Goal: Navigation & Orientation: Find specific page/section

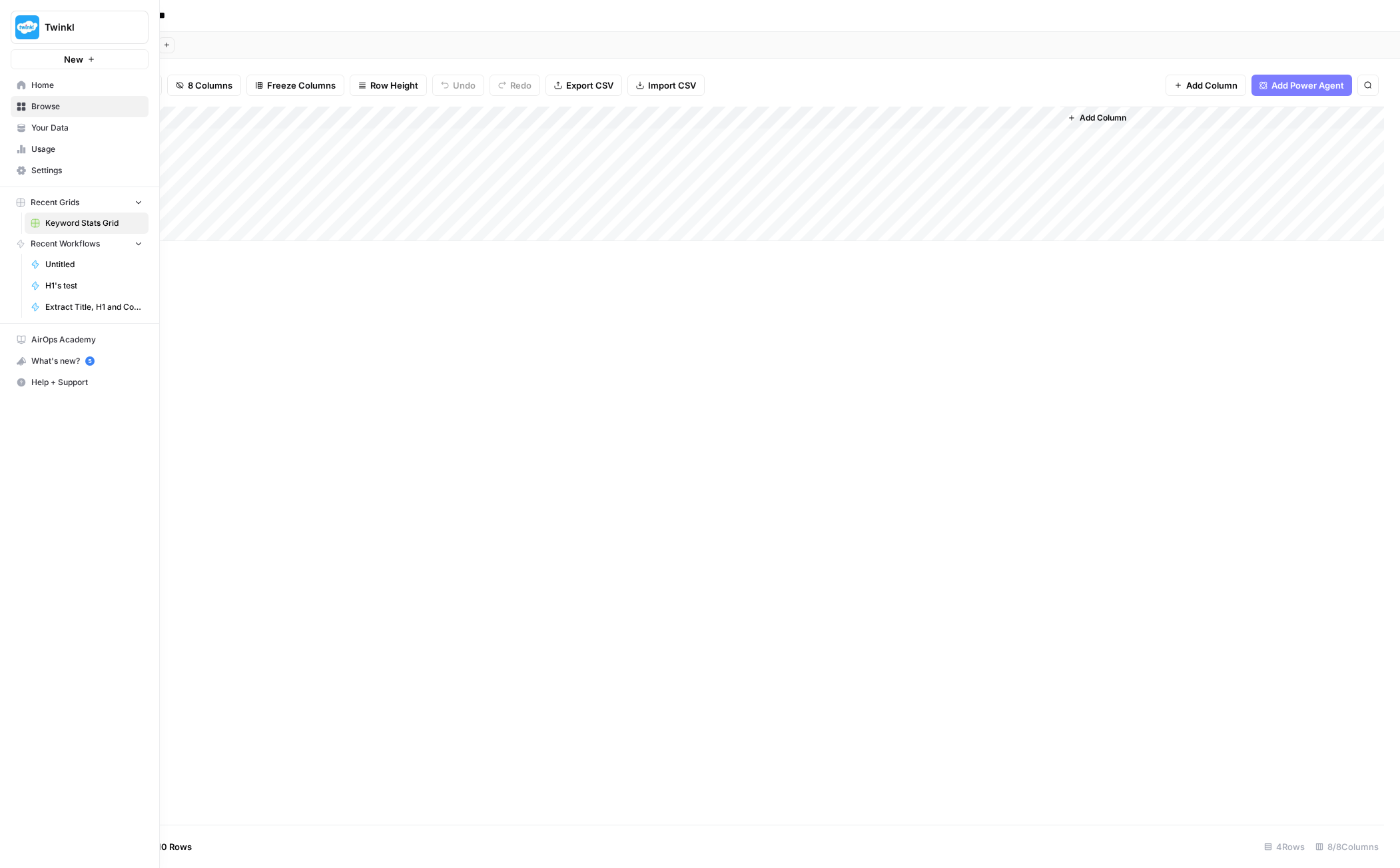
click at [140, 199] on icon "button" at bounding box center [139, 202] width 10 height 10
click at [140, 199] on icon "button" at bounding box center [139, 203] width 10 height 10
click at [48, 85] on span "Home" at bounding box center [86, 85] width 111 height 12
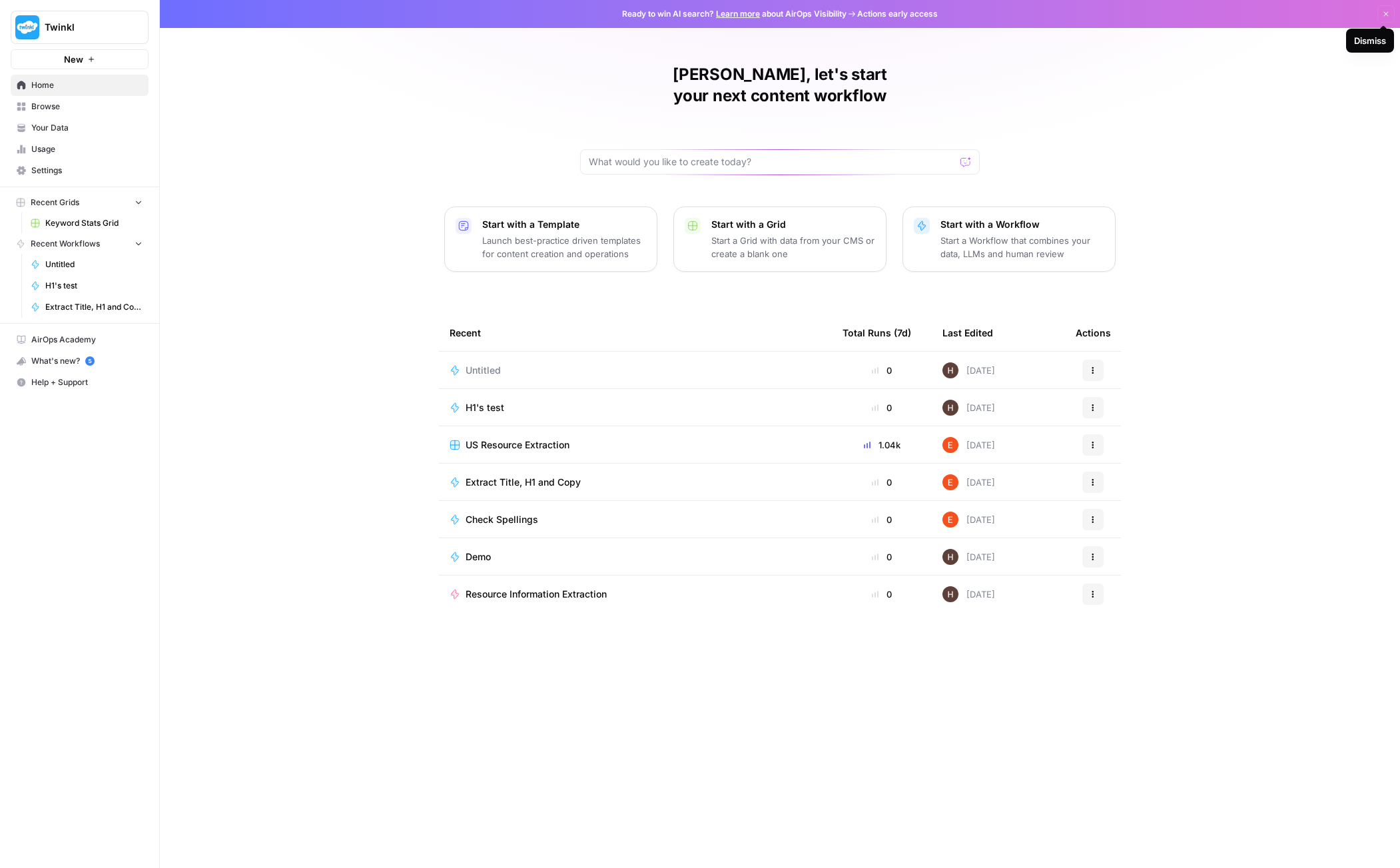
click at [1383, 14] on icon "button" at bounding box center [1387, 14] width 8 height 8
